Goal: Task Accomplishment & Management: Use online tool/utility

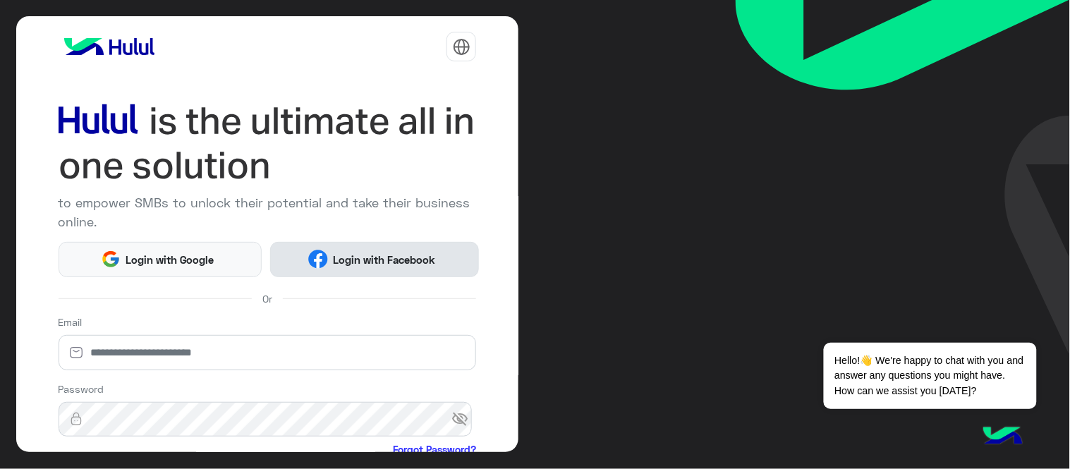
click at [375, 257] on span "Login with Facebook" at bounding box center [384, 260] width 113 height 16
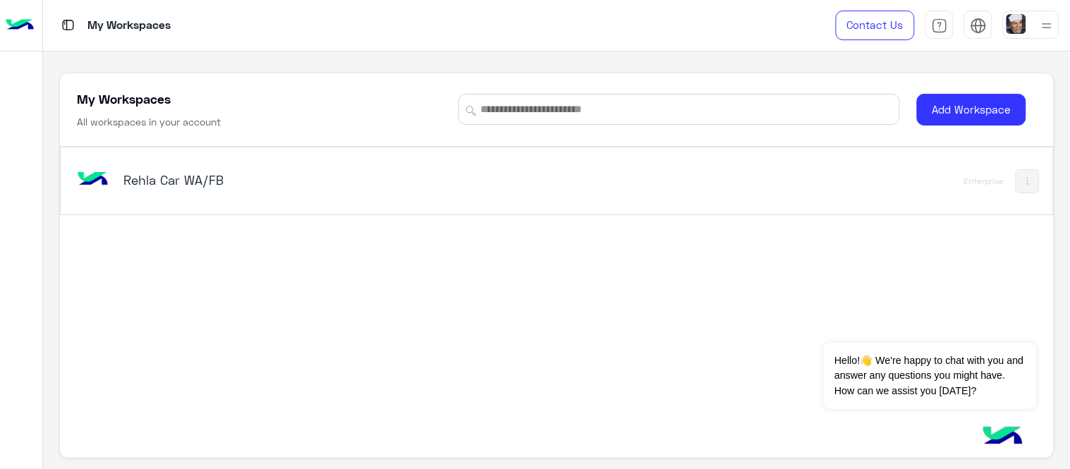
click at [449, 188] on h5 "Rehla Car WA/FB" at bounding box center [297, 179] width 348 height 17
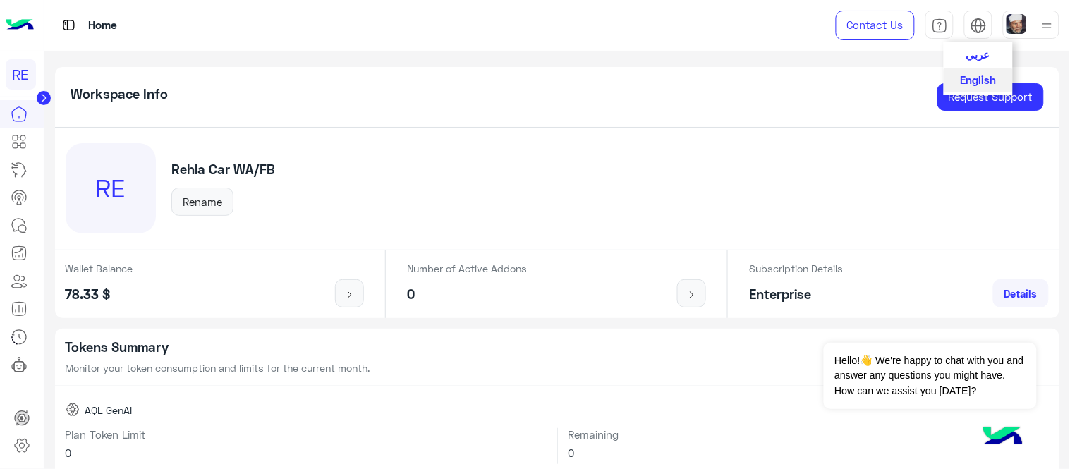
click at [968, 28] on div "عربي English" at bounding box center [978, 25] width 28 height 28
click at [976, 58] on span "عربي" at bounding box center [978, 53] width 24 height 13
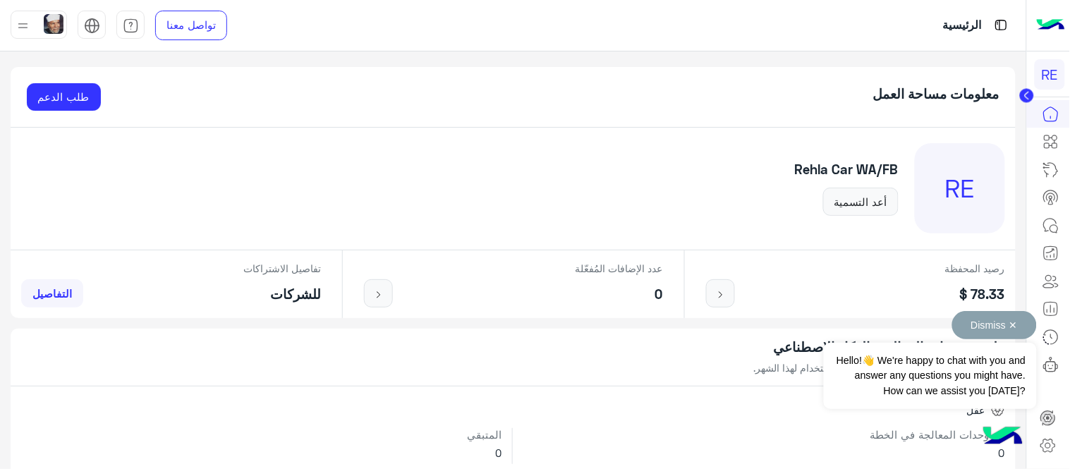
click at [1010, 319] on button "Dismiss ✕" at bounding box center [994, 325] width 85 height 28
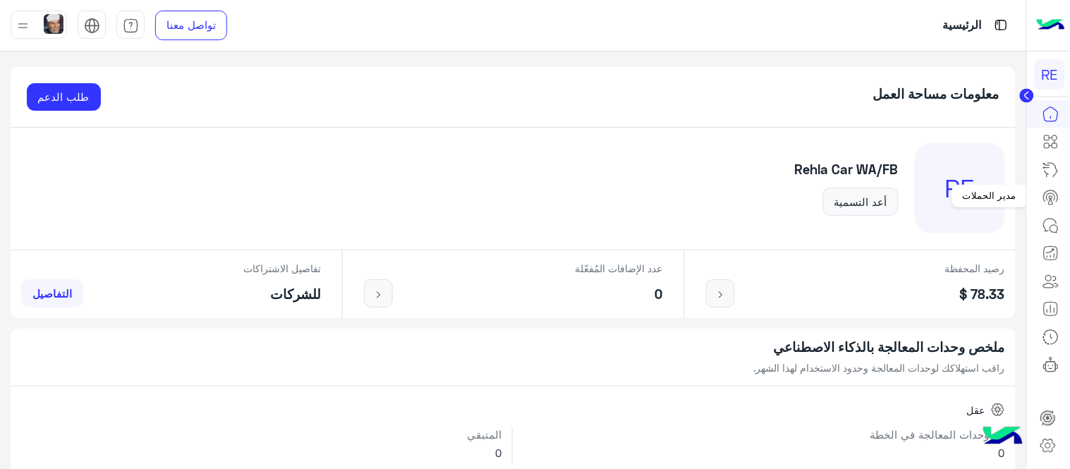
click at [1044, 193] on icon at bounding box center [1050, 197] width 17 height 17
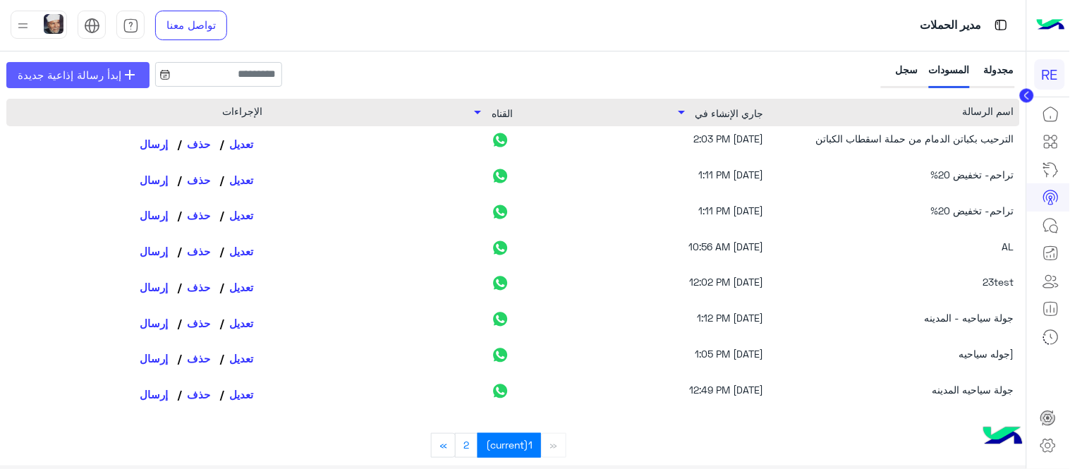
click at [106, 76] on span "إبدأ رسالة إذاعية جديدة" at bounding box center [70, 75] width 104 height 16
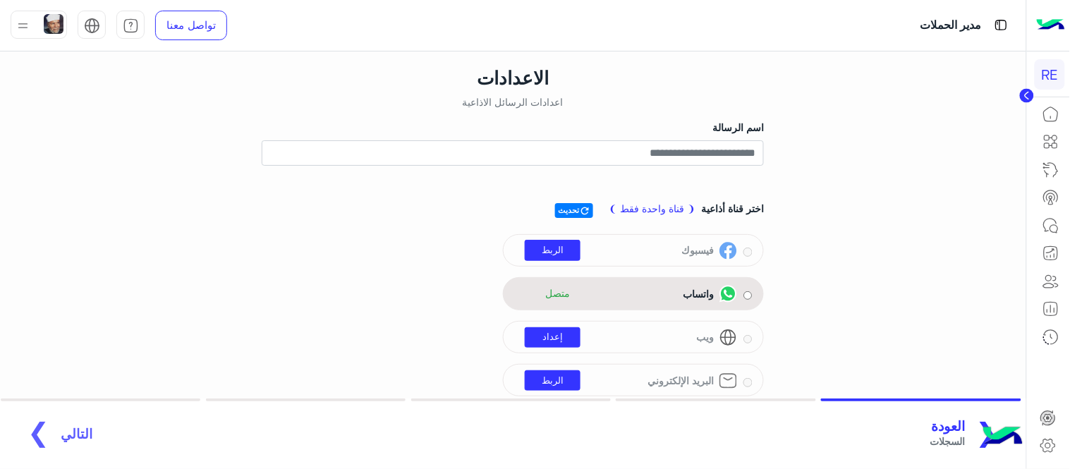
click at [753, 298] on div "واتساب متصل" at bounding box center [633, 293] width 261 height 33
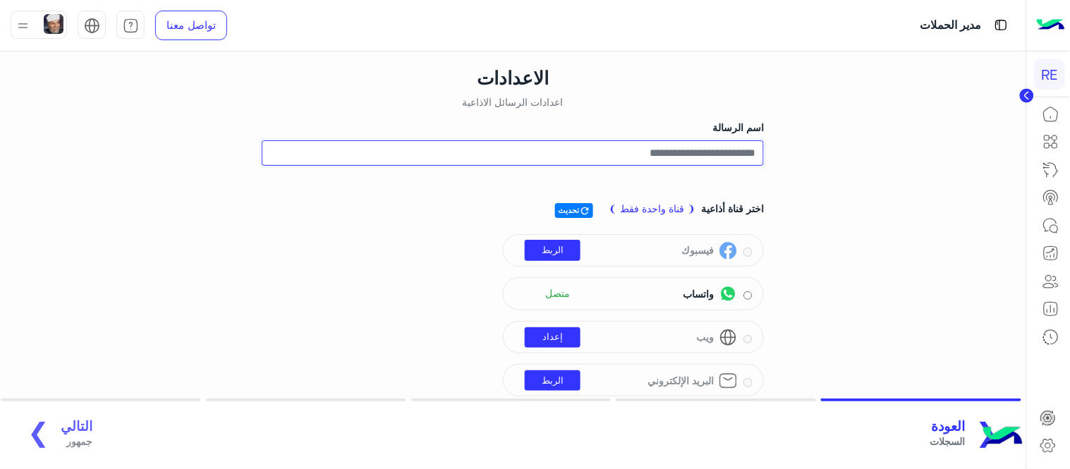
click at [707, 147] on input "اسم الرسالة" at bounding box center [513, 152] width 502 height 25
type input "*"
type input "**********"
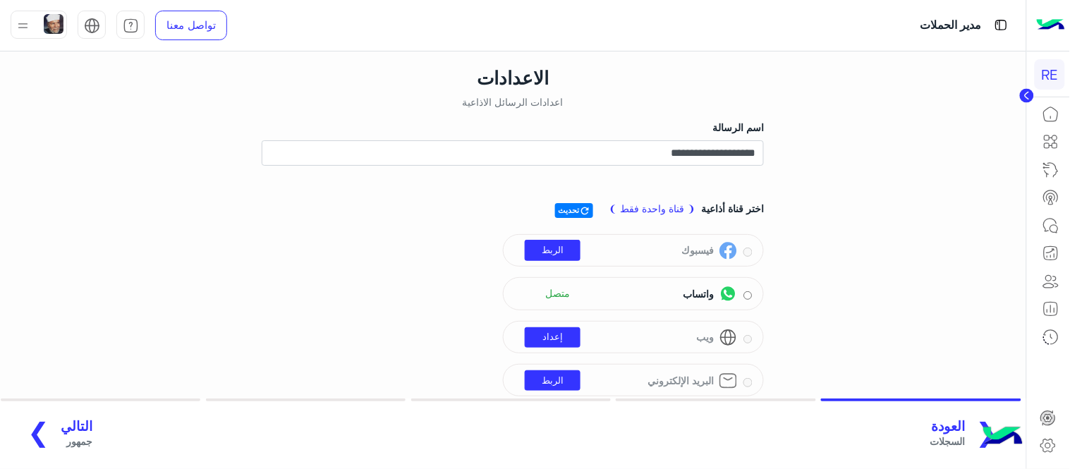
click at [68, 431] on span "التالي" at bounding box center [77, 426] width 32 height 16
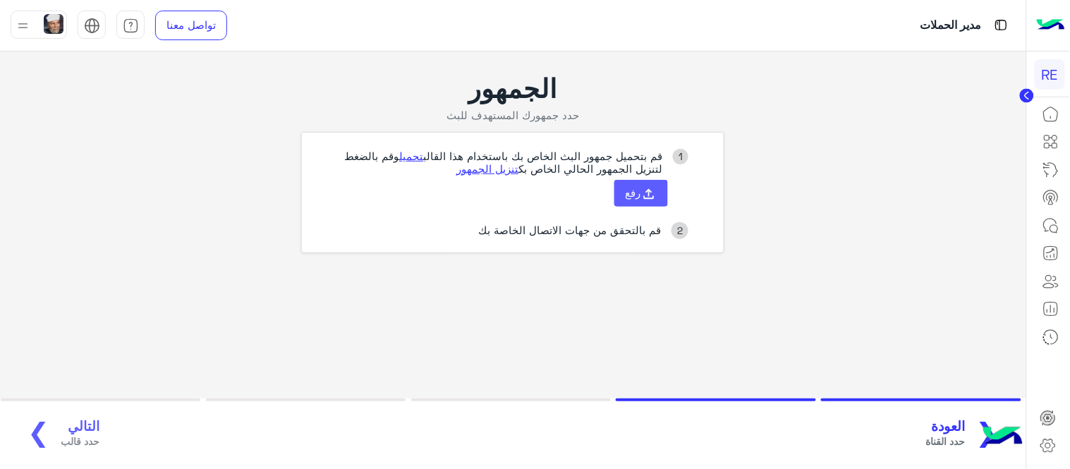
click at [652, 199] on icon at bounding box center [649, 194] width 16 height 16
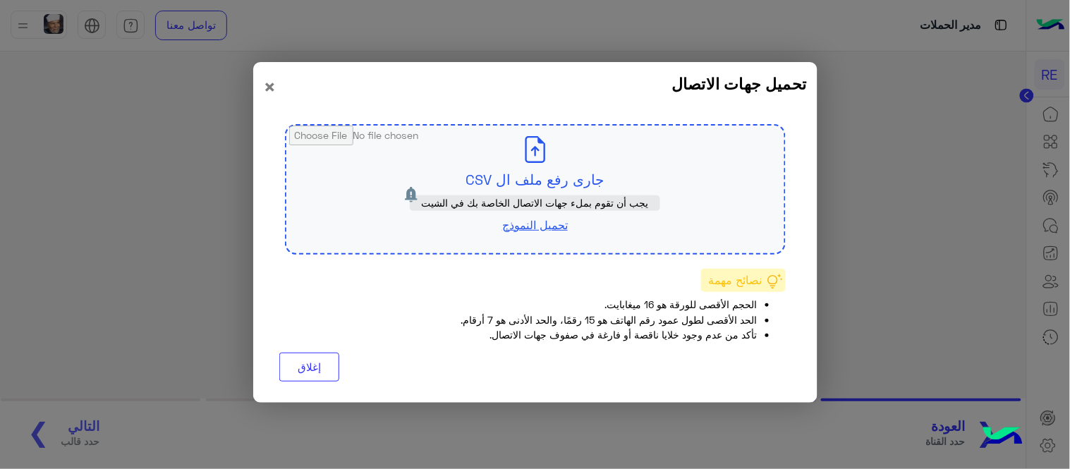
click at [533, 160] on input "file" at bounding box center [535, 190] width 498 height 128
type input "**********"
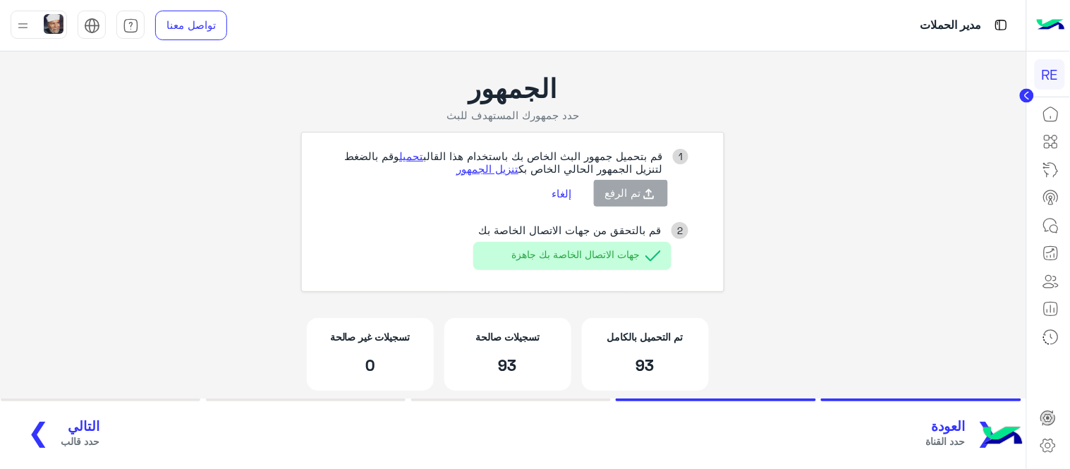
click at [61, 438] on span "حدد قالب" at bounding box center [80, 441] width 39 height 15
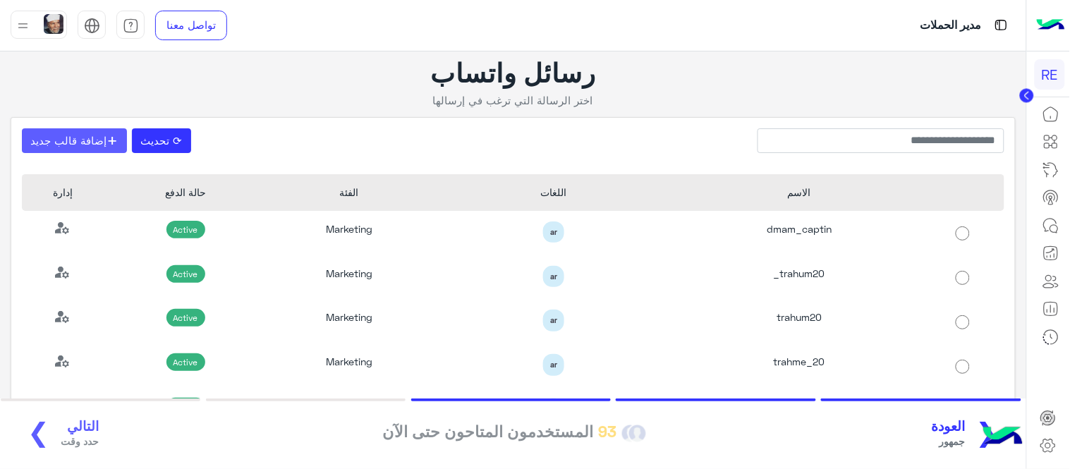
click at [92, 131] on button "+ إضافة قالب جديد" at bounding box center [74, 140] width 105 height 25
click at [171, 142] on button "⟳ تحديث" at bounding box center [161, 140] width 59 height 25
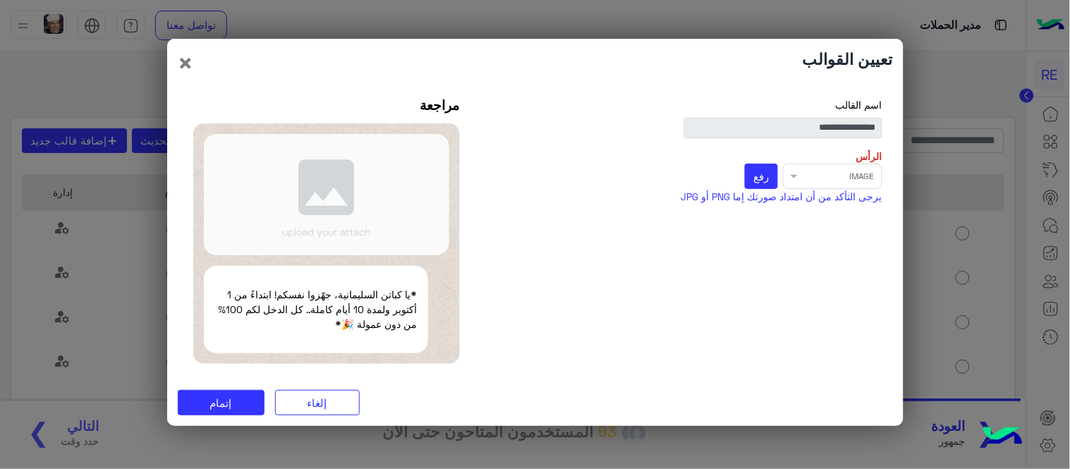
click at [809, 170] on div "Select file × IMAGE رفع" at bounding box center [684, 176] width 396 height 25
click at [757, 179] on span "رفع" at bounding box center [761, 176] width 16 height 13
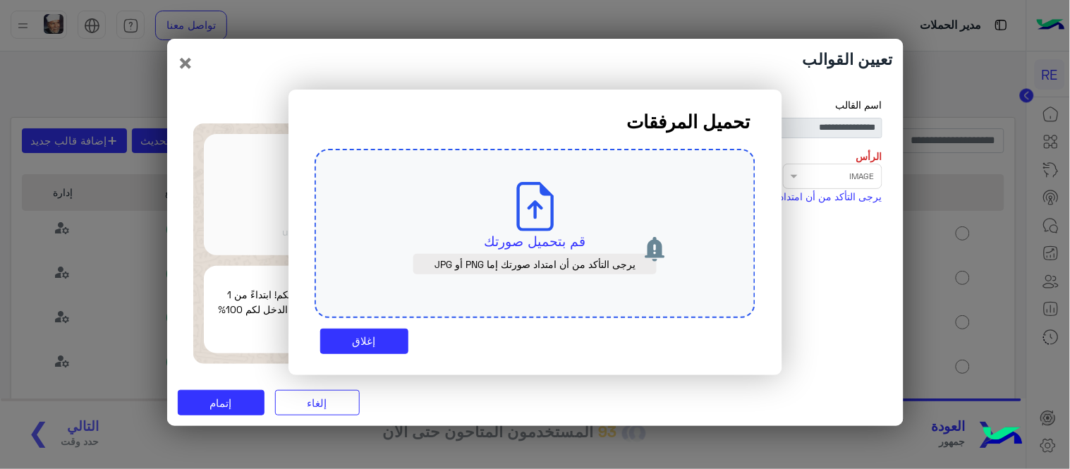
click at [527, 216] on icon at bounding box center [535, 206] width 49 height 49
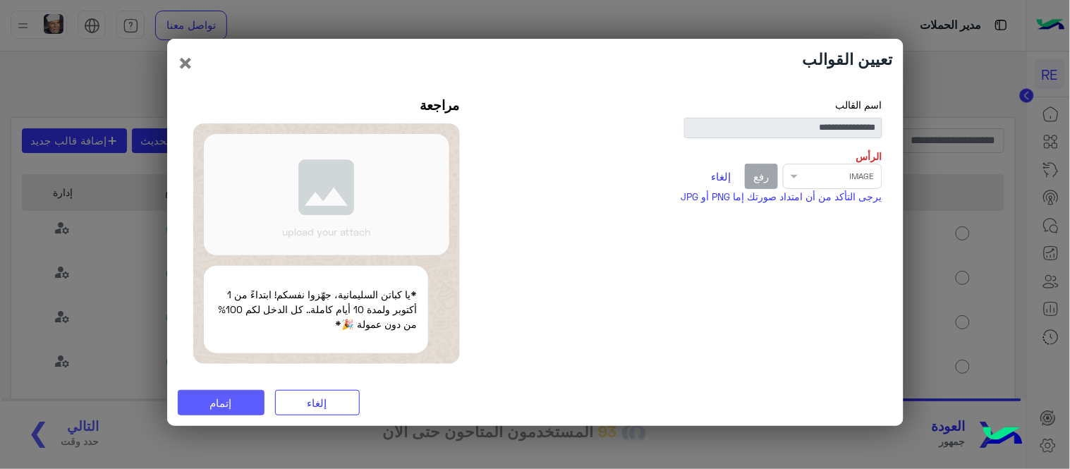
click at [216, 395] on button "إتمام" at bounding box center [221, 402] width 87 height 25
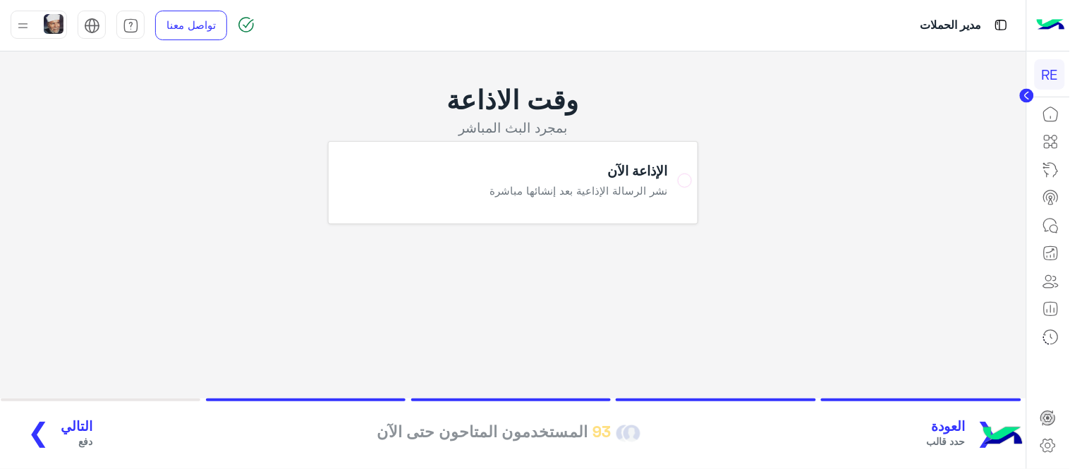
click at [61, 425] on span "التالي" at bounding box center [77, 426] width 32 height 16
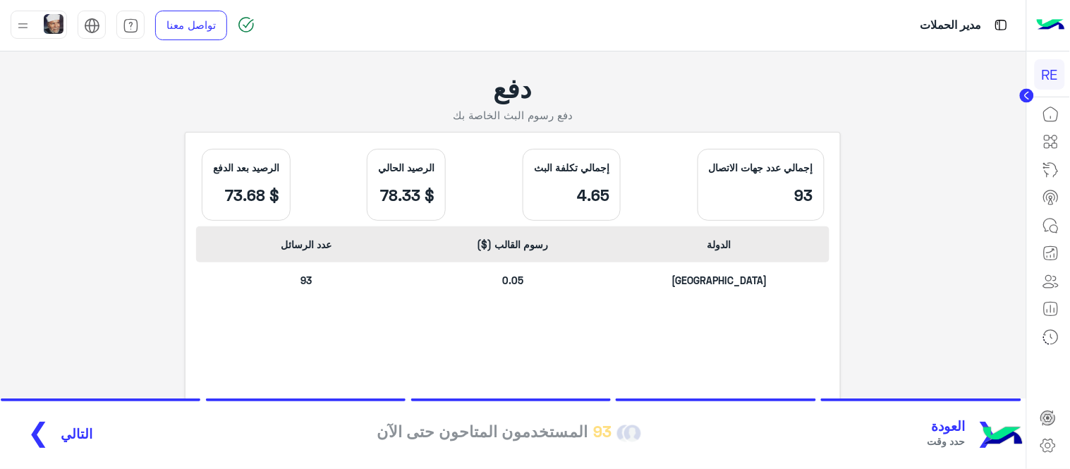
click at [66, 434] on span "التالي" at bounding box center [77, 434] width 32 height 16
